Goal: Task Accomplishment & Management: Use online tool/utility

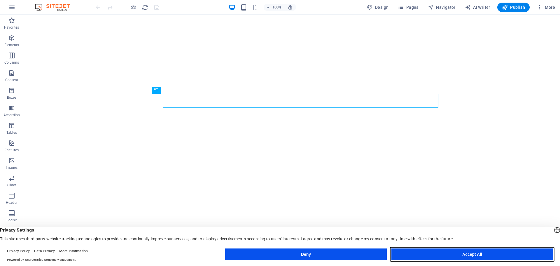
click at [440, 255] on button "Accept All" at bounding box center [472, 254] width 162 height 12
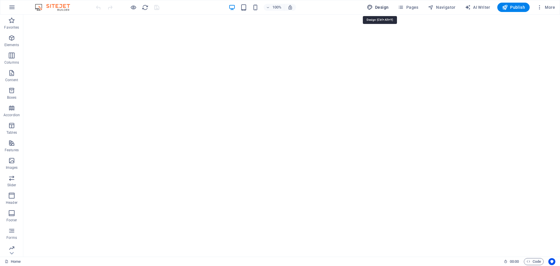
click at [383, 9] on span "Design" at bounding box center [378, 7] width 22 height 6
select select "rem"
select select "200"
select select "px"
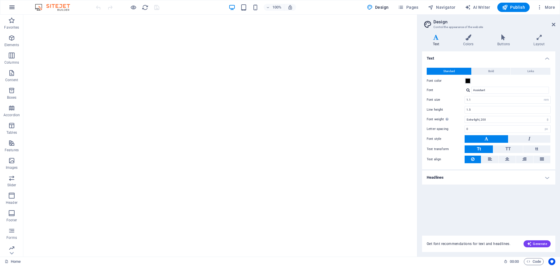
click at [15, 6] on icon "button" at bounding box center [11, 7] width 7 height 7
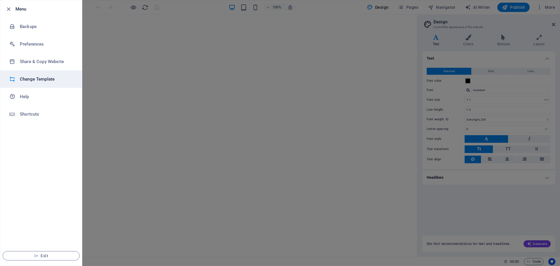
click at [41, 78] on h6 "Change Template" at bounding box center [47, 79] width 54 height 7
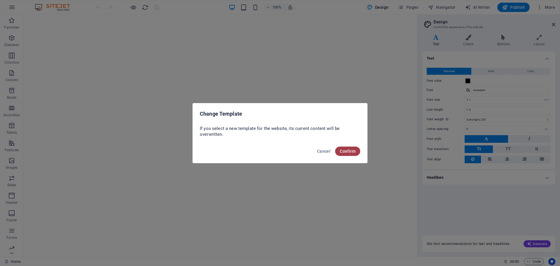
click at [354, 151] on span "Confirm" at bounding box center [348, 151] width 16 height 5
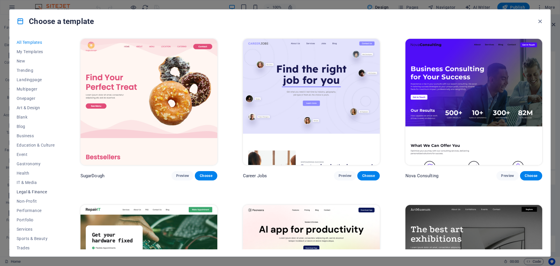
click at [35, 190] on span "Legal & Finance" at bounding box center [36, 191] width 38 height 5
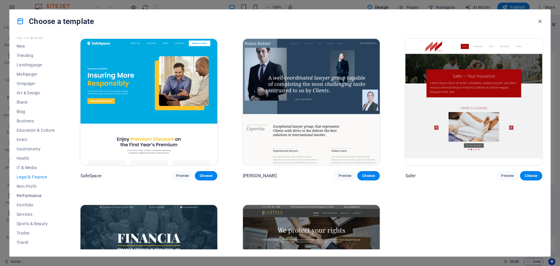
scroll to position [22, 0]
click at [25, 157] on button "IT & Media" at bounding box center [36, 160] width 38 height 9
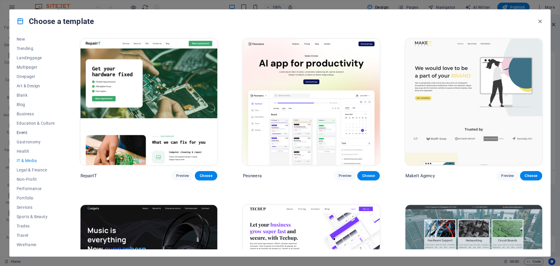
scroll to position [0, 0]
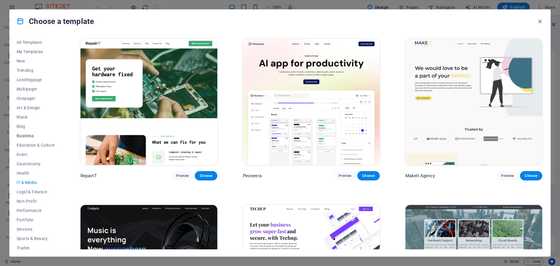
click at [32, 133] on span "Business" at bounding box center [36, 135] width 38 height 5
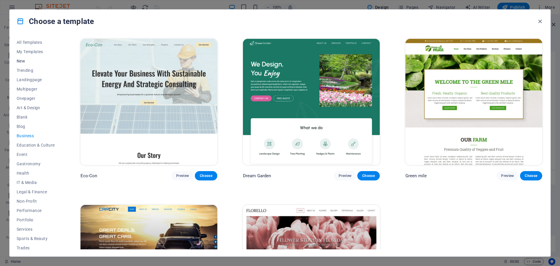
click at [25, 64] on button "New" at bounding box center [36, 60] width 38 height 9
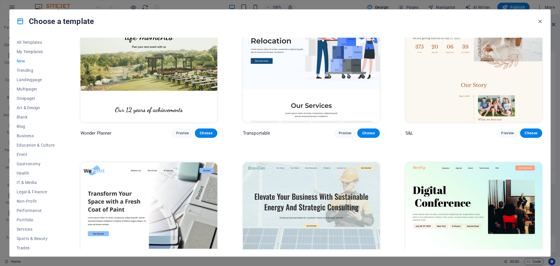
scroll to position [438, 0]
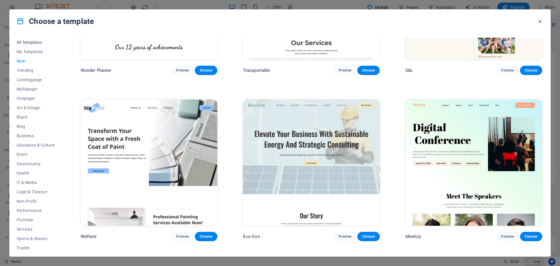
click at [26, 42] on span "All Templates" at bounding box center [36, 42] width 38 height 5
click at [27, 48] on button "My Templates" at bounding box center [36, 51] width 38 height 9
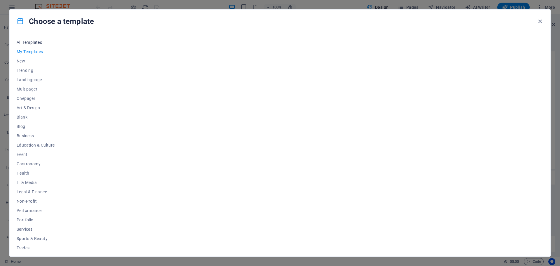
click at [35, 42] on span "All Templates" at bounding box center [36, 42] width 38 height 5
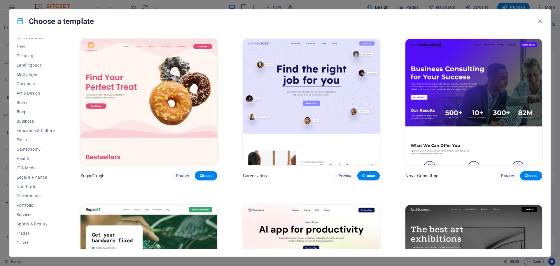
scroll to position [22, 0]
click at [32, 182] on button "Non-Profit" at bounding box center [36, 178] width 38 height 9
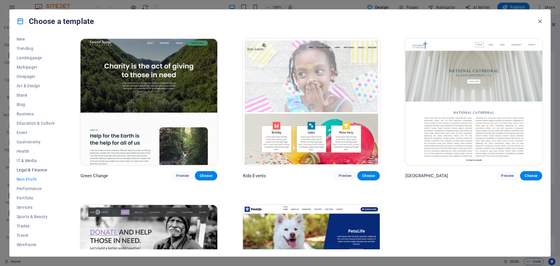
click at [40, 171] on span "Legal & Finance" at bounding box center [36, 169] width 38 height 5
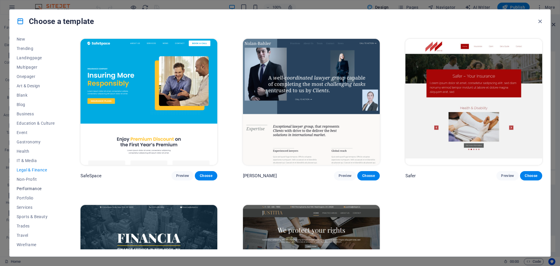
click at [33, 191] on button "Performance" at bounding box center [36, 188] width 38 height 9
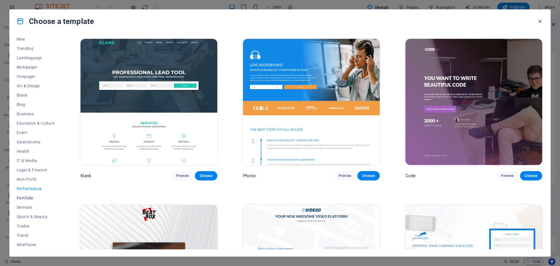
click at [32, 196] on span "Portfolio" at bounding box center [36, 197] width 38 height 5
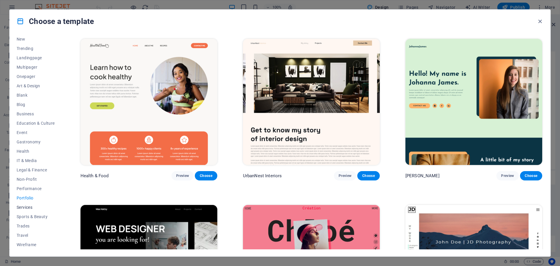
click at [29, 210] on button "Services" at bounding box center [36, 206] width 38 height 9
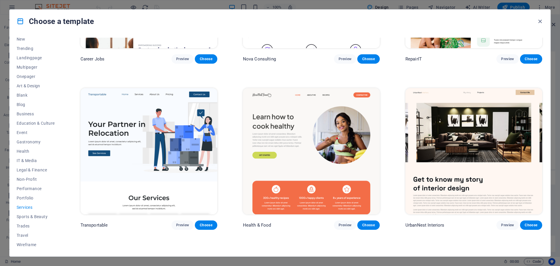
scroll to position [29, 0]
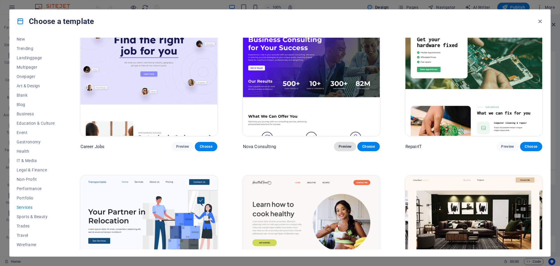
click at [347, 146] on span "Preview" at bounding box center [345, 146] width 13 height 5
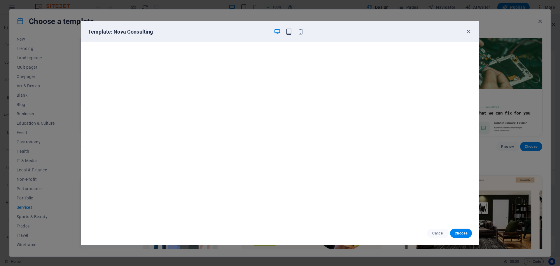
click at [287, 33] on icon "button" at bounding box center [289, 31] width 7 height 7
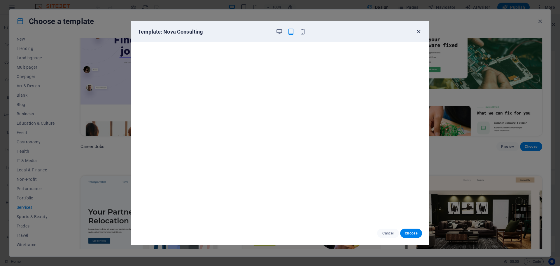
click at [421, 32] on icon "button" at bounding box center [418, 31] width 7 height 7
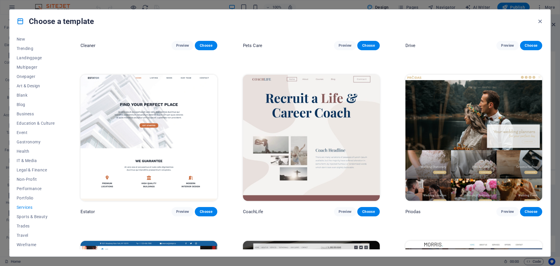
scroll to position [467, 0]
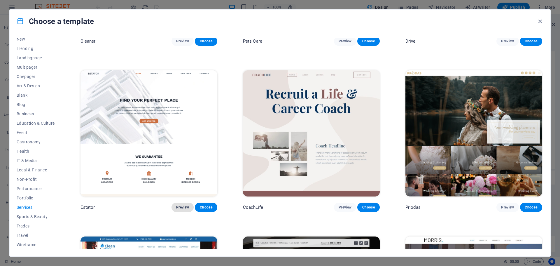
click at [184, 207] on button "Preview" at bounding box center [183, 206] width 22 height 9
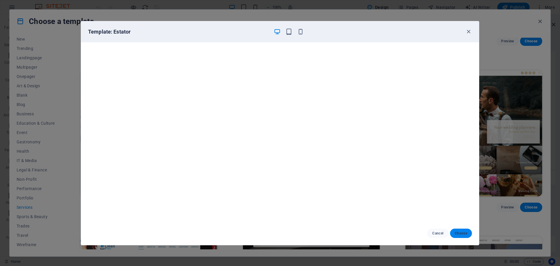
click at [467, 233] on span "Choose" at bounding box center [461, 233] width 13 height 5
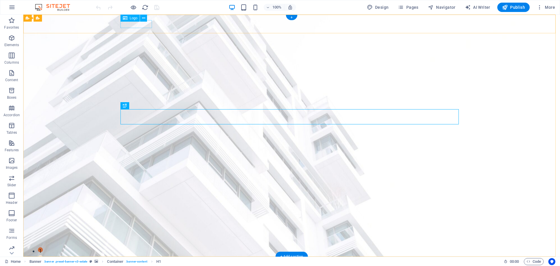
click at [132, 261] on div at bounding box center [292, 265] width 338 height 8
select select "px"
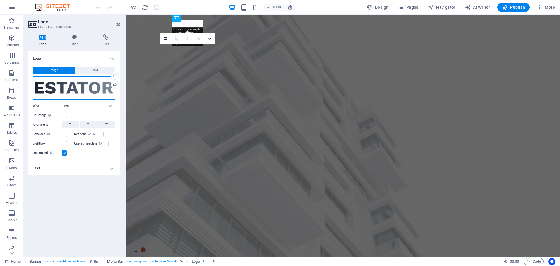
click at [79, 90] on div "Drag files here, click to choose files or select files from Files or our free s…" at bounding box center [74, 87] width 83 height 23
